Goal: Find contact information: Find contact information

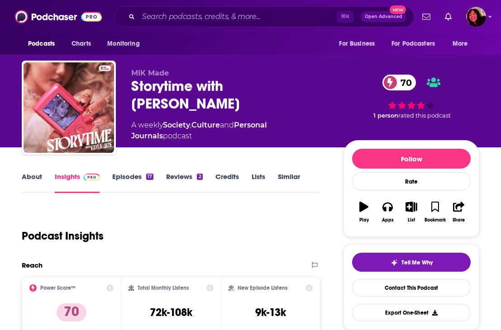
click at [269, 9] on div "⌘ K Open Advanced New" at bounding box center [264, 16] width 300 height 21
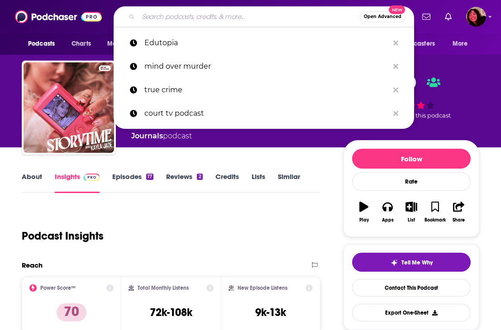
click at [263, 15] on input "Search podcasts, credits, & more..." at bounding box center [248, 17] width 221 height 14
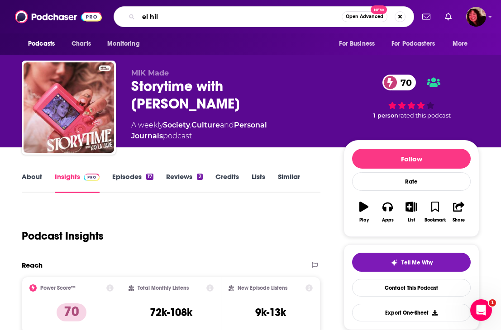
type input "el hilo"
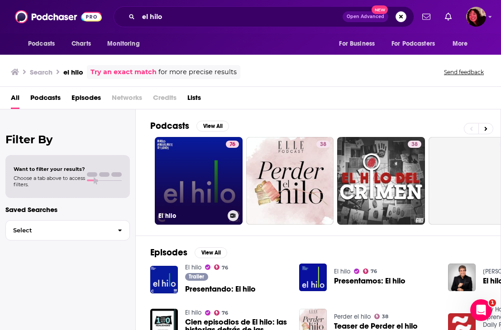
click at [194, 186] on link "76 El hilo" at bounding box center [199, 181] width 88 height 88
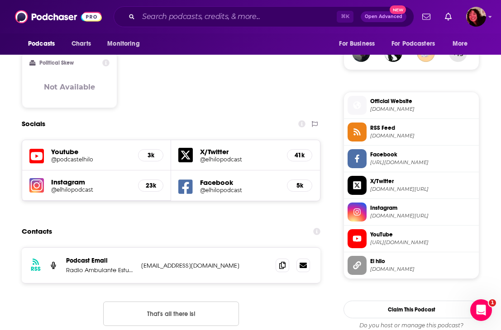
scroll to position [787, 0]
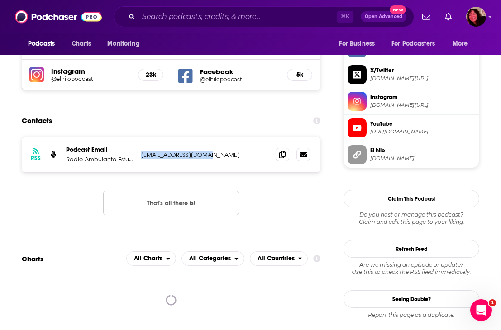
drag, startPoint x: 207, startPoint y: 126, endPoint x: 141, endPoint y: 124, distance: 66.1
click at [141, 151] on p "[EMAIL_ADDRESS][DOMAIN_NAME]" at bounding box center [201, 155] width 120 height 8
copy p "[EMAIL_ADDRESS][DOMAIN_NAME]"
